Goal: Find specific page/section: Find specific page/section

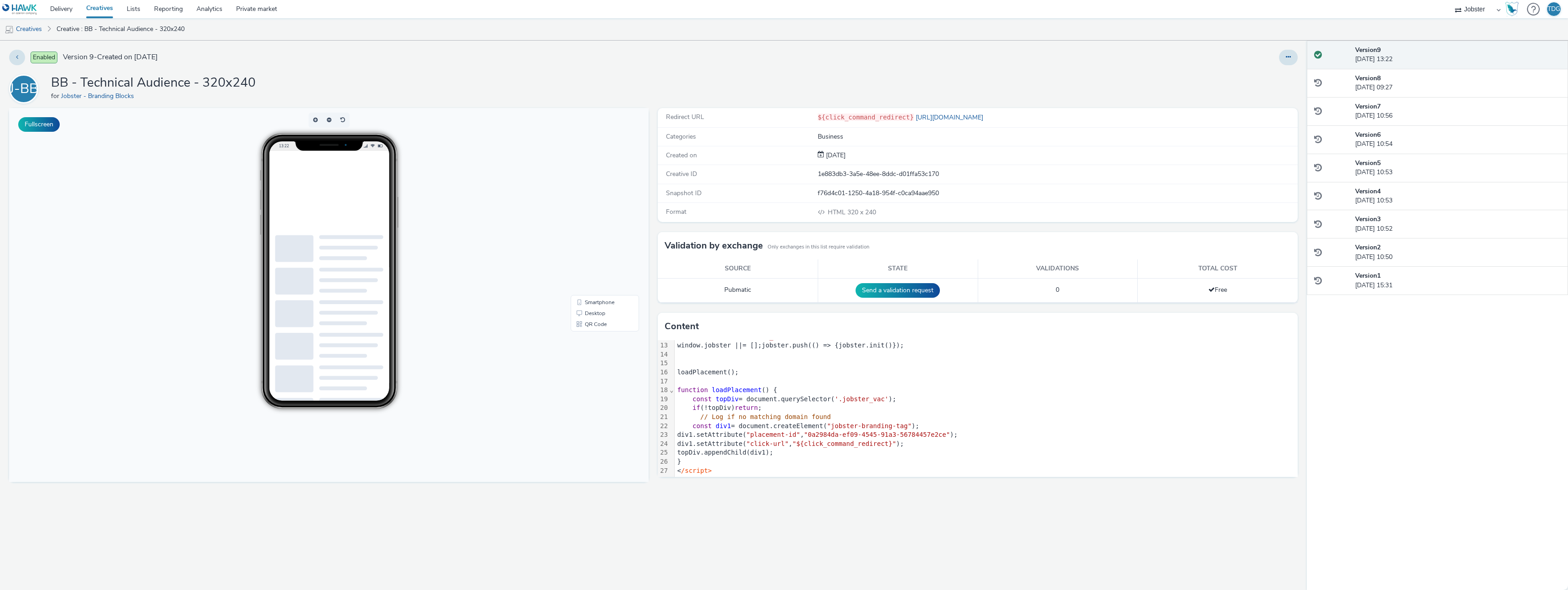
click at [30, 9] on img at bounding box center [20, 9] width 35 height 12
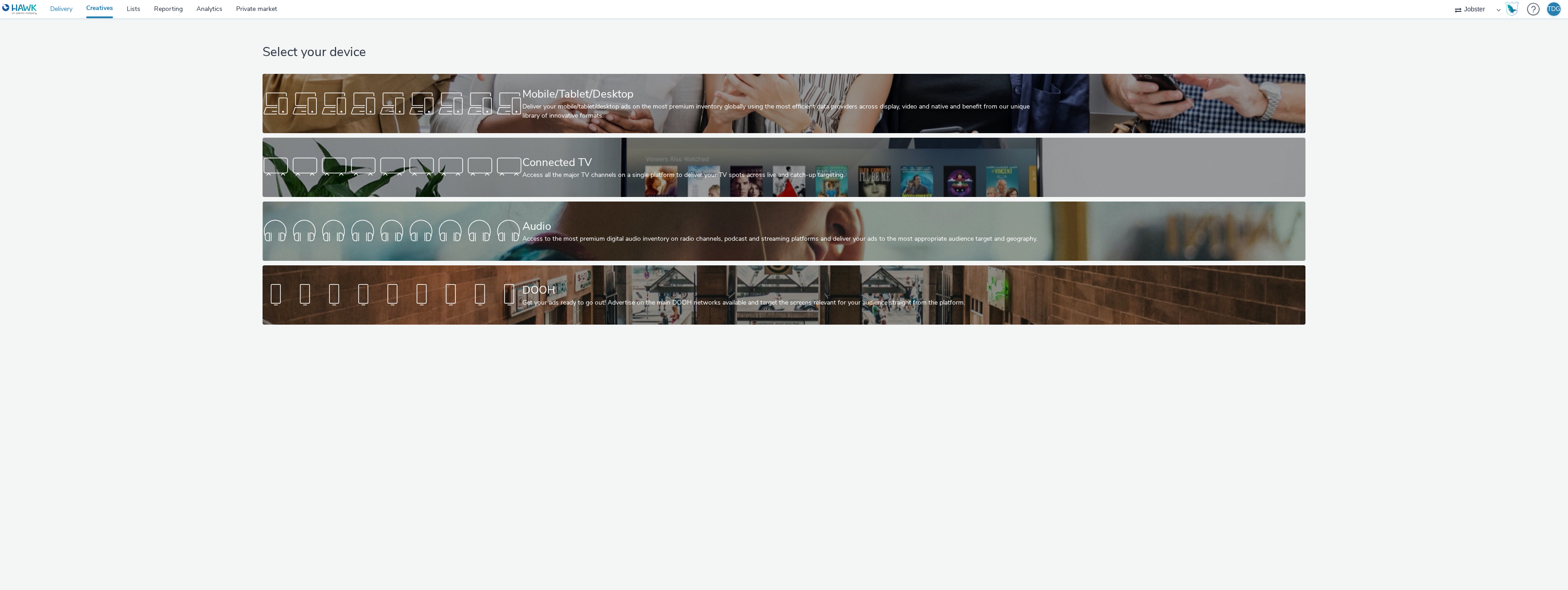
click at [77, 18] on link "Delivery" at bounding box center [61, 9] width 36 height 18
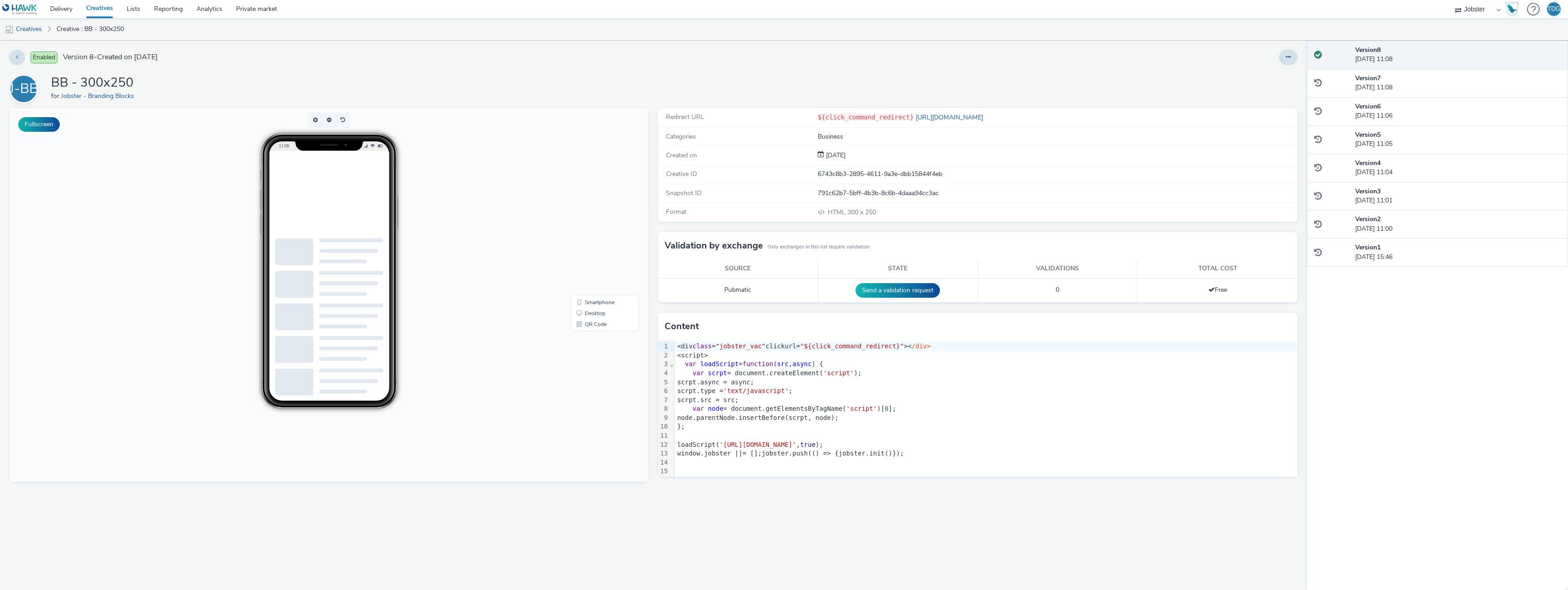
click at [631, 80] on div "J-BB BB - 300x250 for Jobster - Branding Blocks" at bounding box center [653, 89] width 1289 height 29
click at [72, 7] on link "Delivery" at bounding box center [61, 9] width 36 height 18
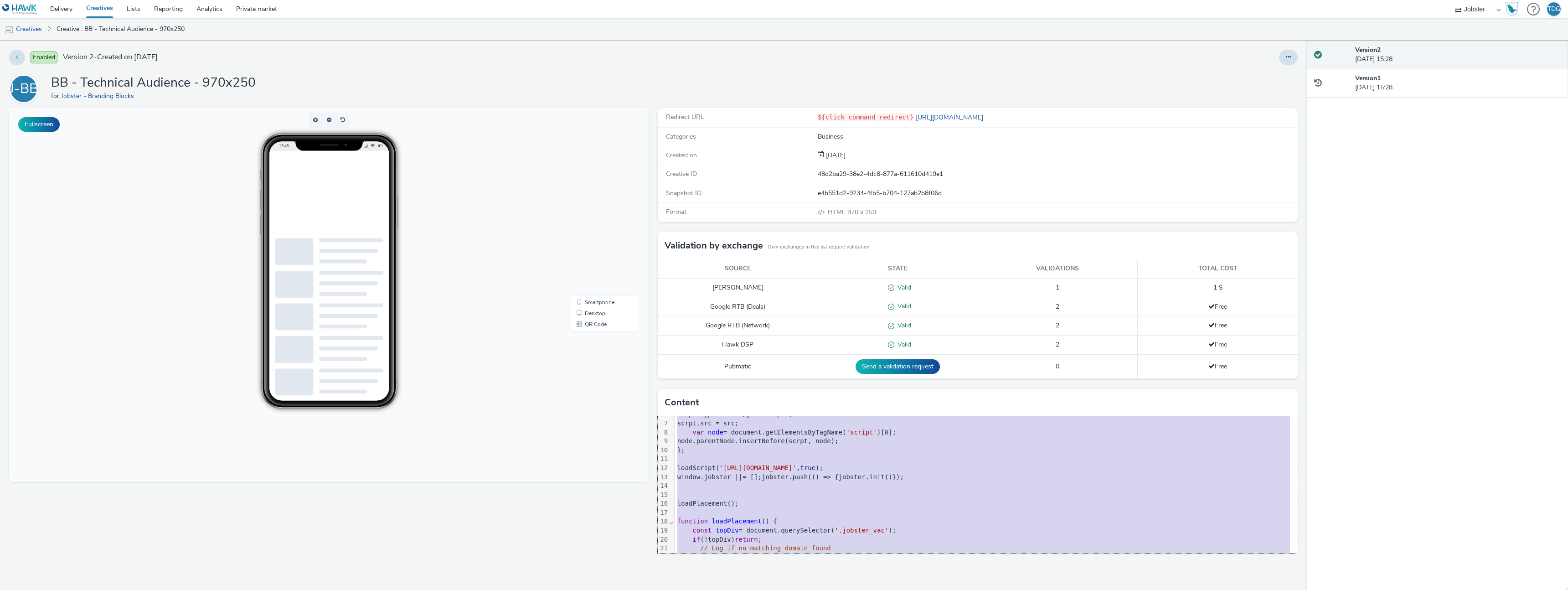
scroll to position [99, 0]
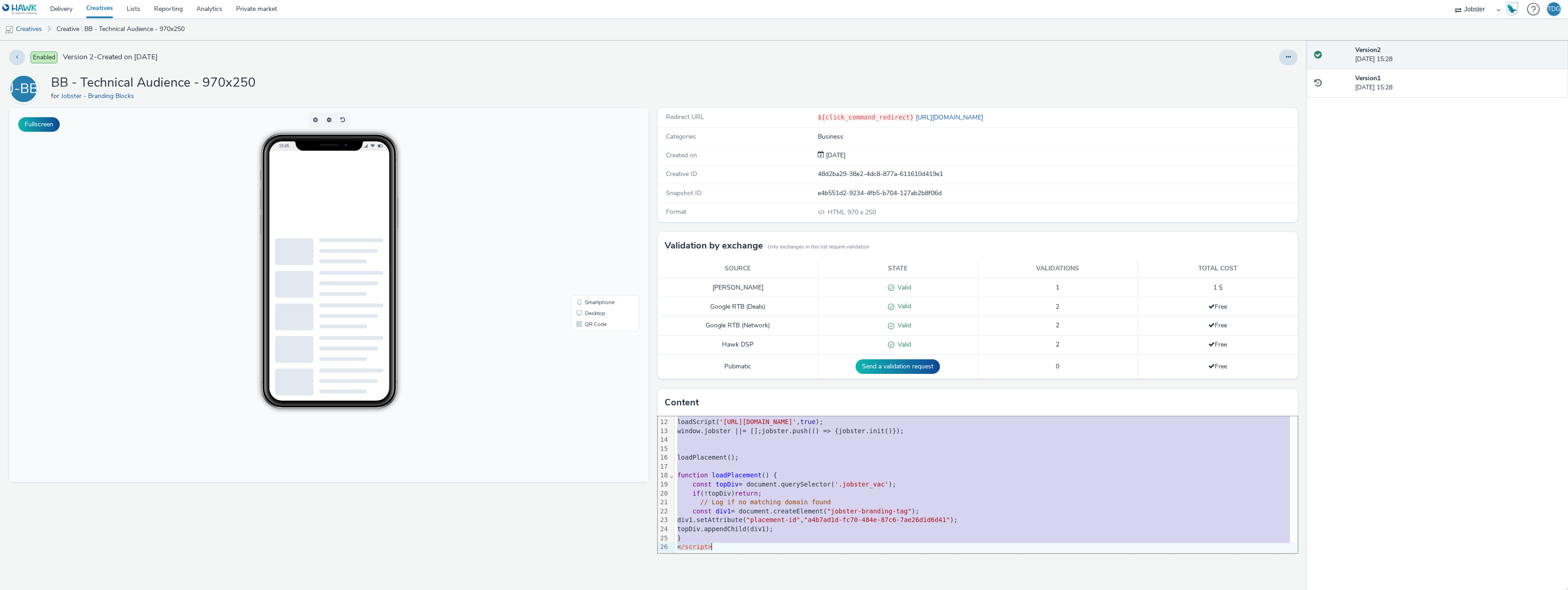
drag, startPoint x: 680, startPoint y: 424, endPoint x: 950, endPoint y: 571, distance: 307.4
click at [950, 571] on div "Redirect URL ${click_command_redirect} https://www.jobster.com Categories Busin…" at bounding box center [975, 349] width 644 height 482
click at [911, 476] on div "function loadPlacement () {" at bounding box center [986, 476] width 623 height 9
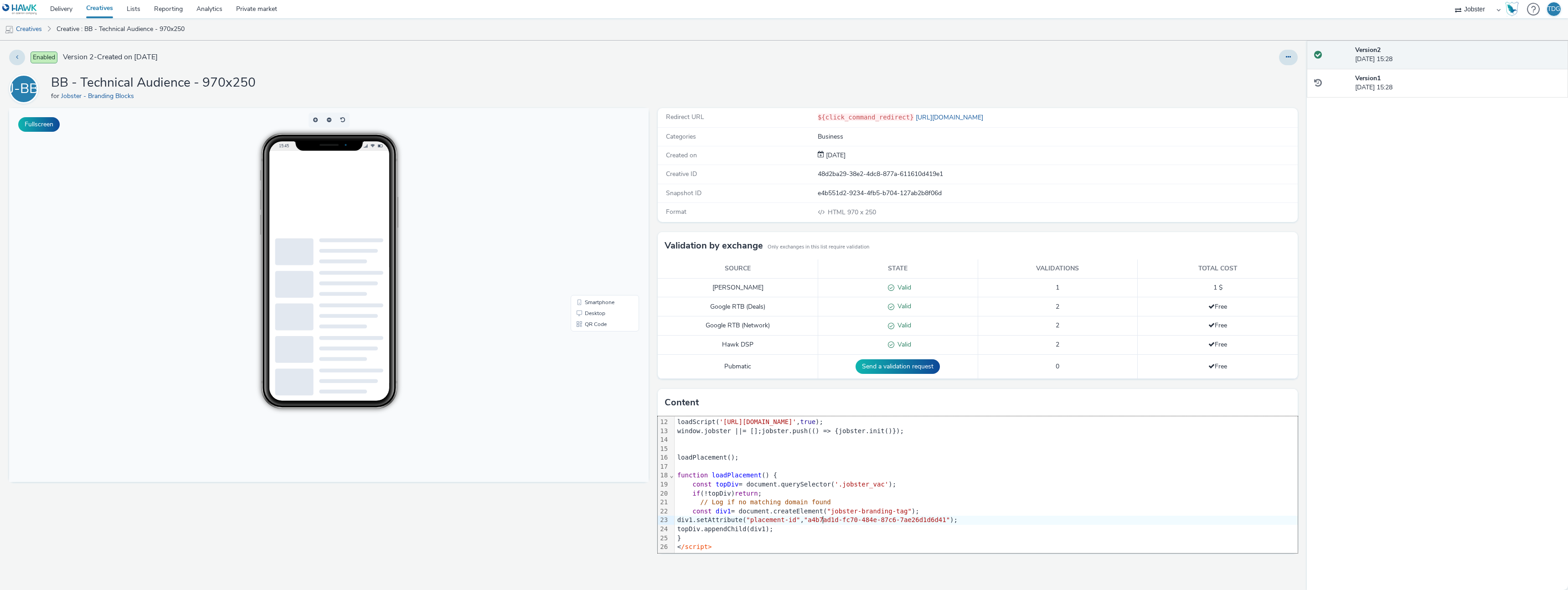
click at [824, 519] on span ""a4b7ad1d-fc70-484e-87c6-7ae26d1d6d41"" at bounding box center [877, 520] width 146 height 7
click at [748, 514] on div "const div1 = document.createElement( "jobster-branding-tag" );" at bounding box center [986, 511] width 623 height 9
click at [702, 522] on div "div1.setAttribute( "placement-id" , "a4b7ad1d-fc70-484e-87c6-7ae26d1d6d41" );" at bounding box center [986, 520] width 623 height 9
click at [981, 523] on div "div1.setAttribute( "placement-id" , "a4b7ad1d-fc70-484e-87c6-7ae26d1d6d41" );" at bounding box center [986, 520] width 623 height 9
click at [392, 552] on div "Fullscreen" at bounding box center [331, 349] width 644 height 482
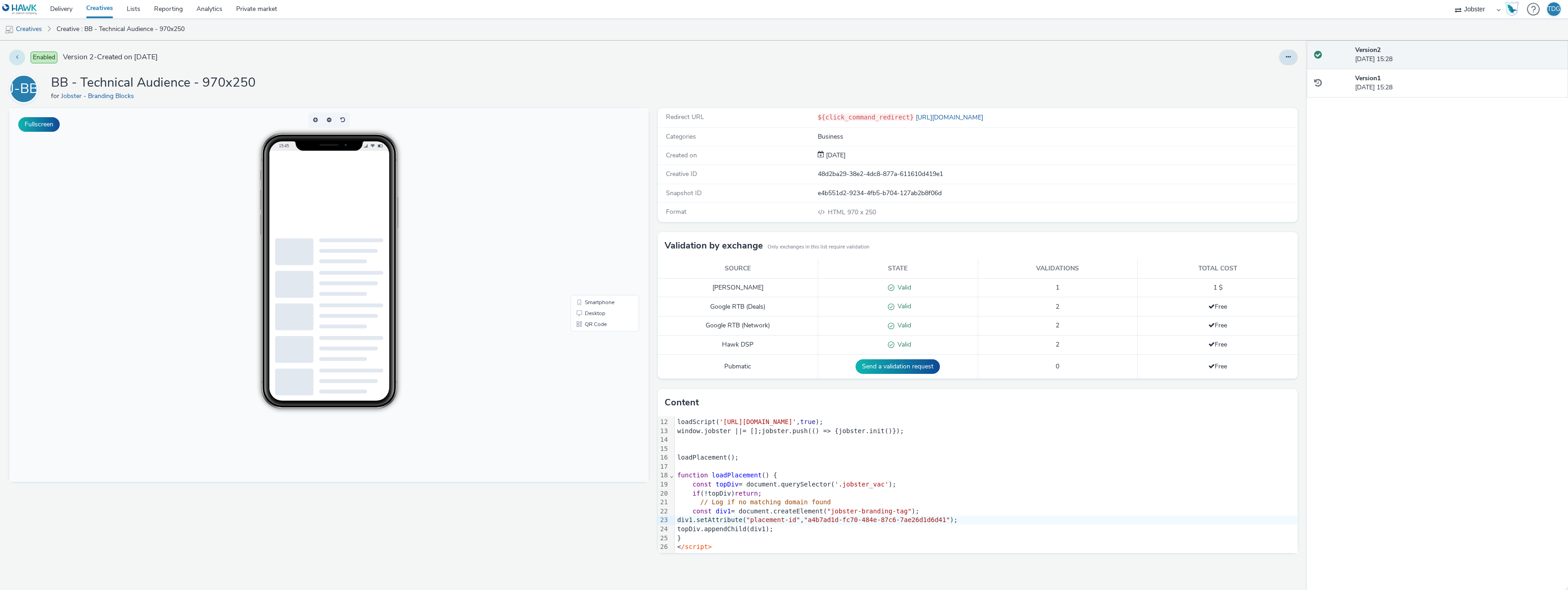
click at [17, 57] on icon at bounding box center [17, 57] width 2 height 6
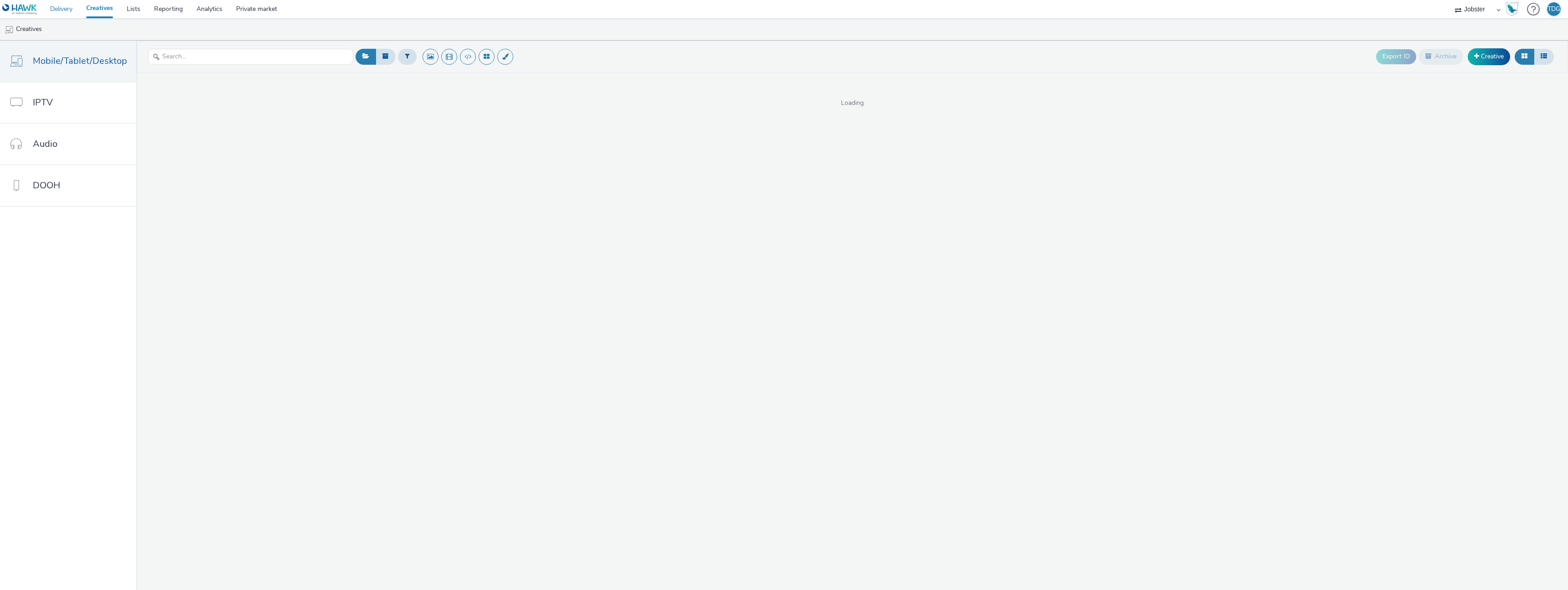
click at [58, 11] on link "Delivery" at bounding box center [61, 9] width 36 height 18
